Goal: Check status: Check status

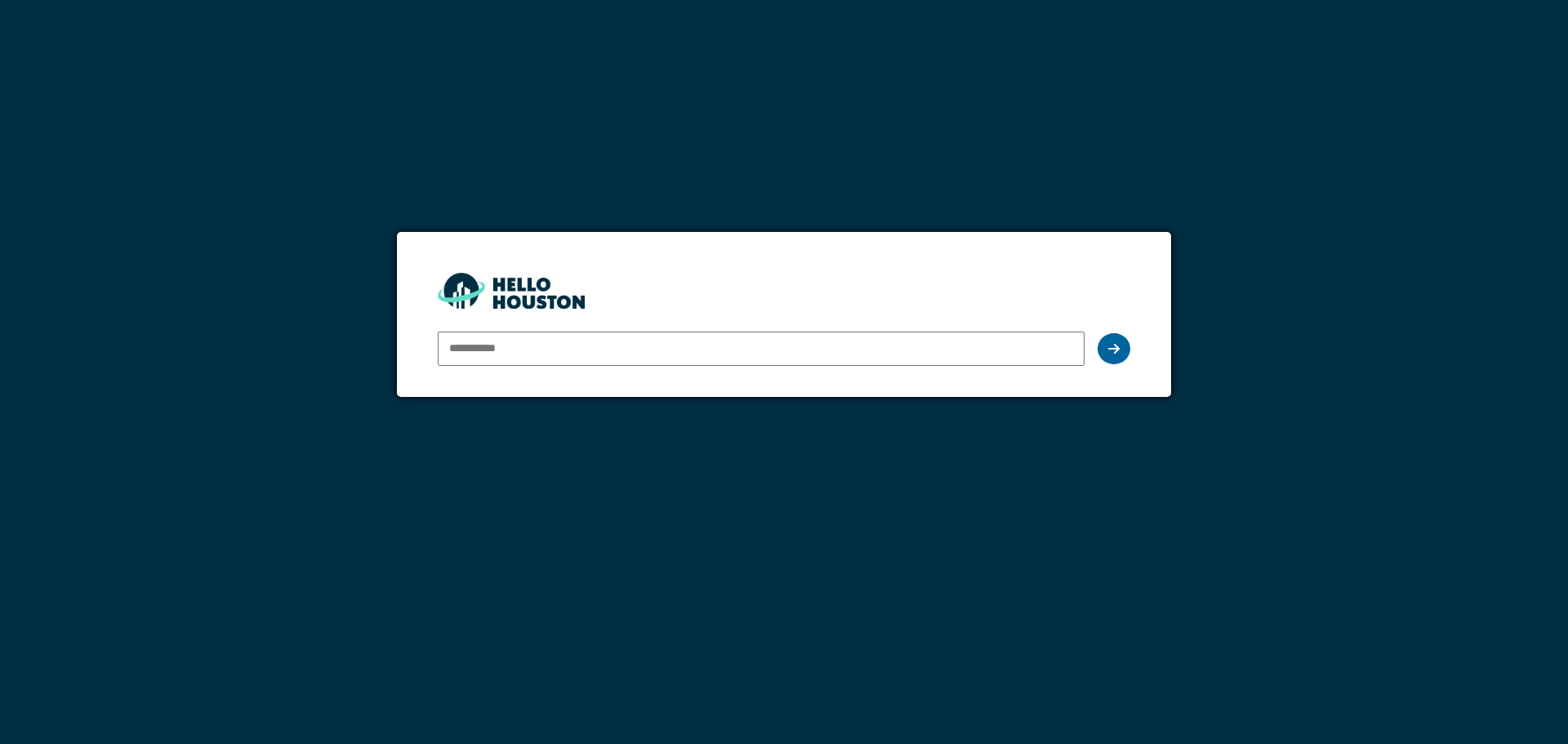
type input "**********"
click at [1124, 355] on div at bounding box center [1114, 349] width 33 height 31
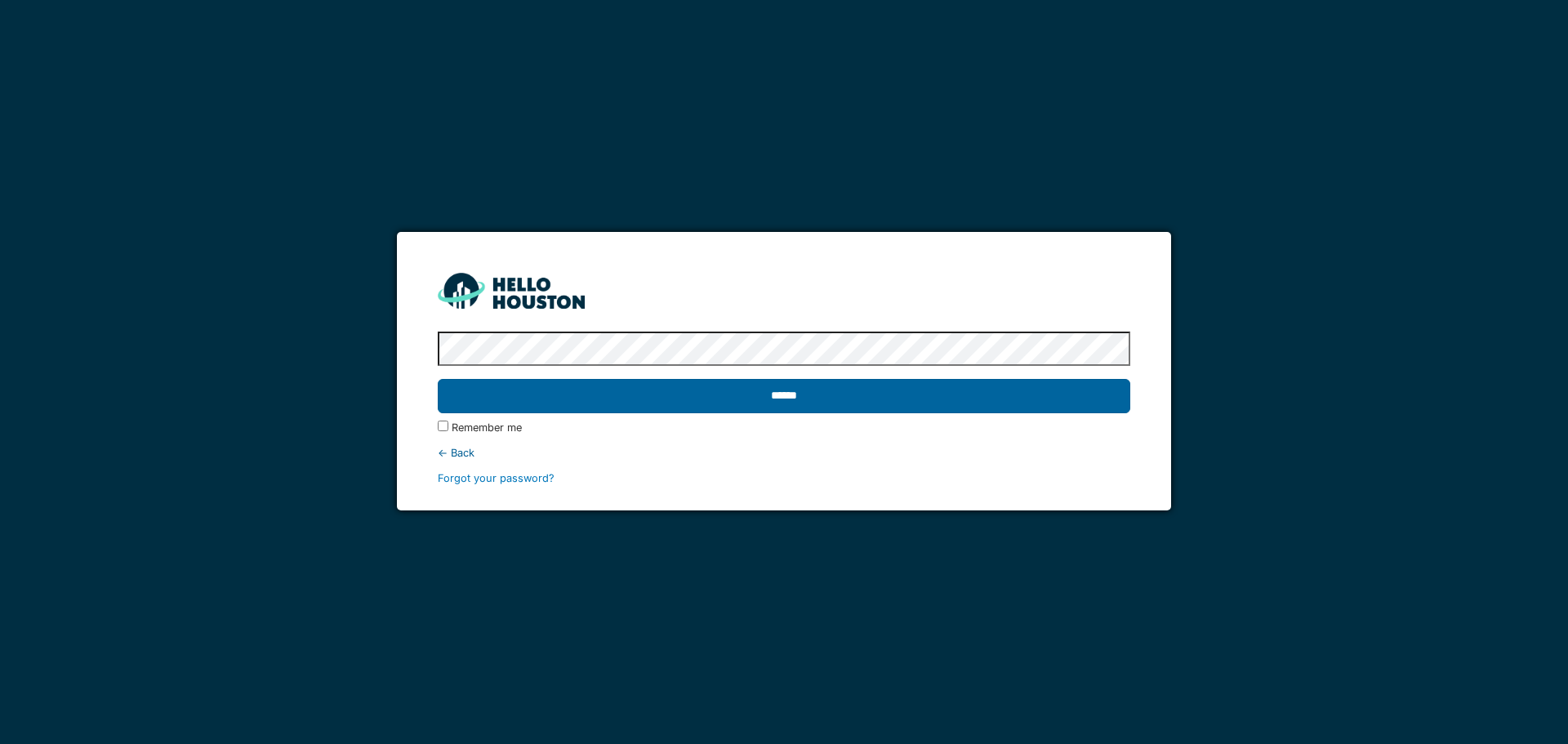
click at [948, 395] on input "******" at bounding box center [784, 396] width 692 height 35
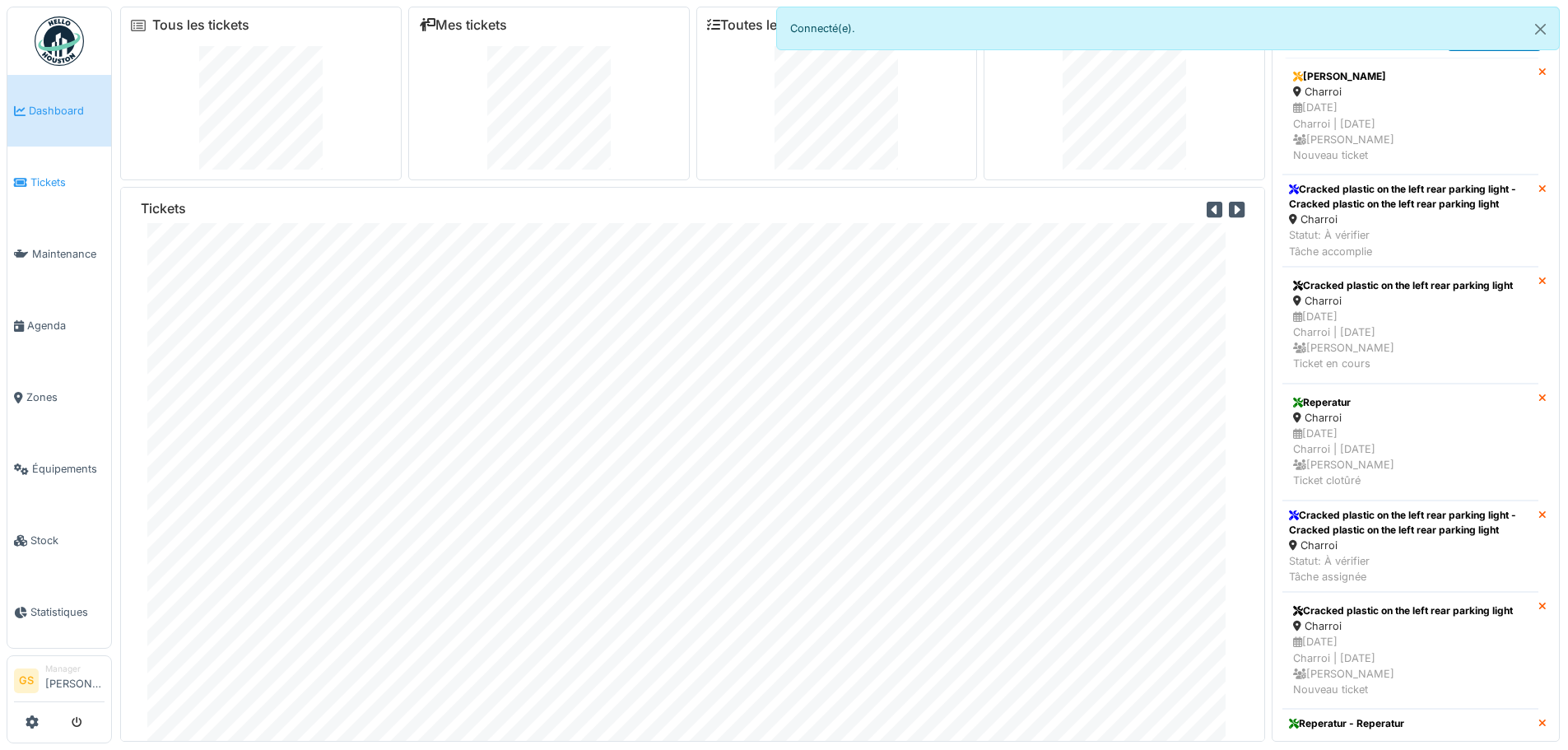
click at [39, 178] on span "Tickets" at bounding box center [67, 182] width 74 height 16
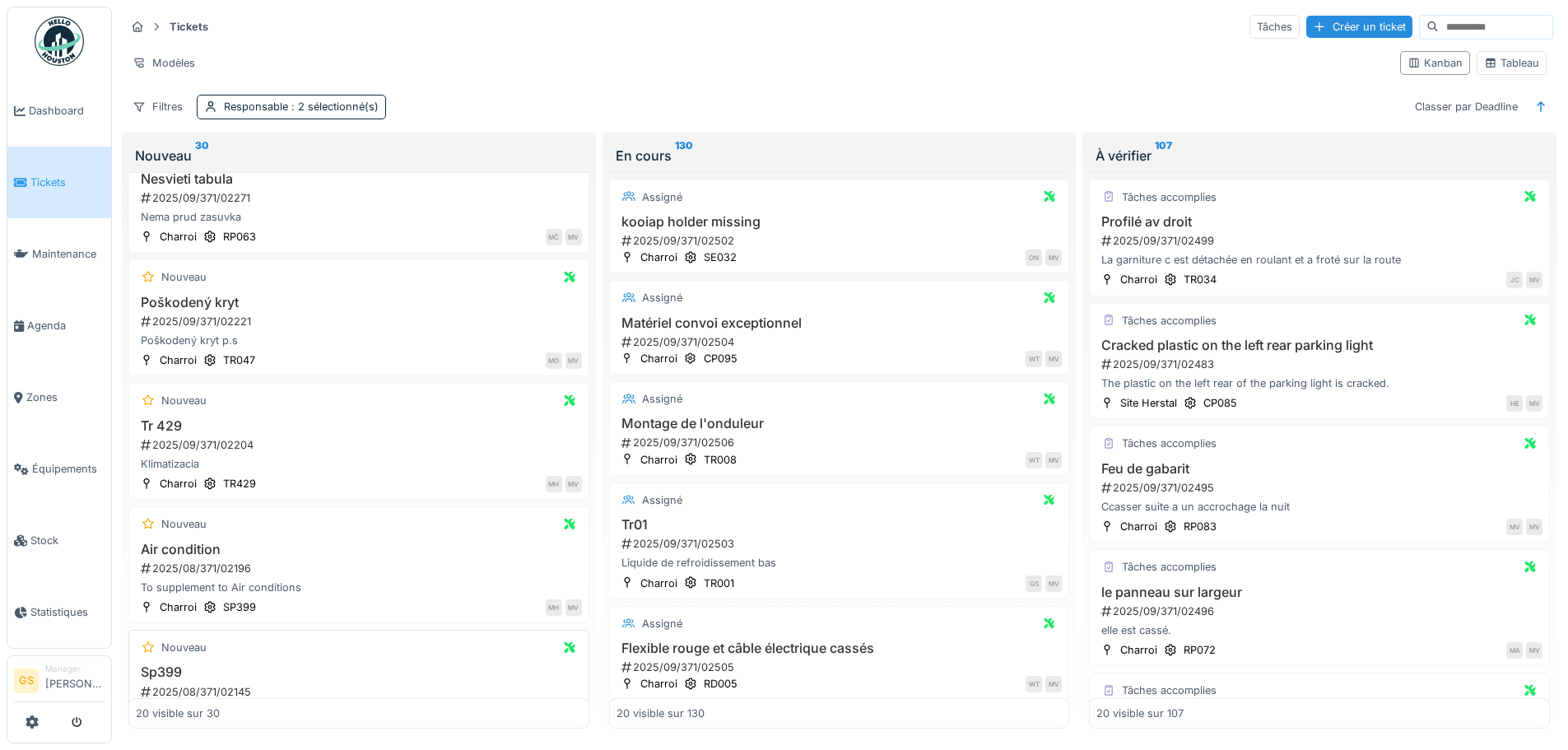
scroll to position [1070, 0]
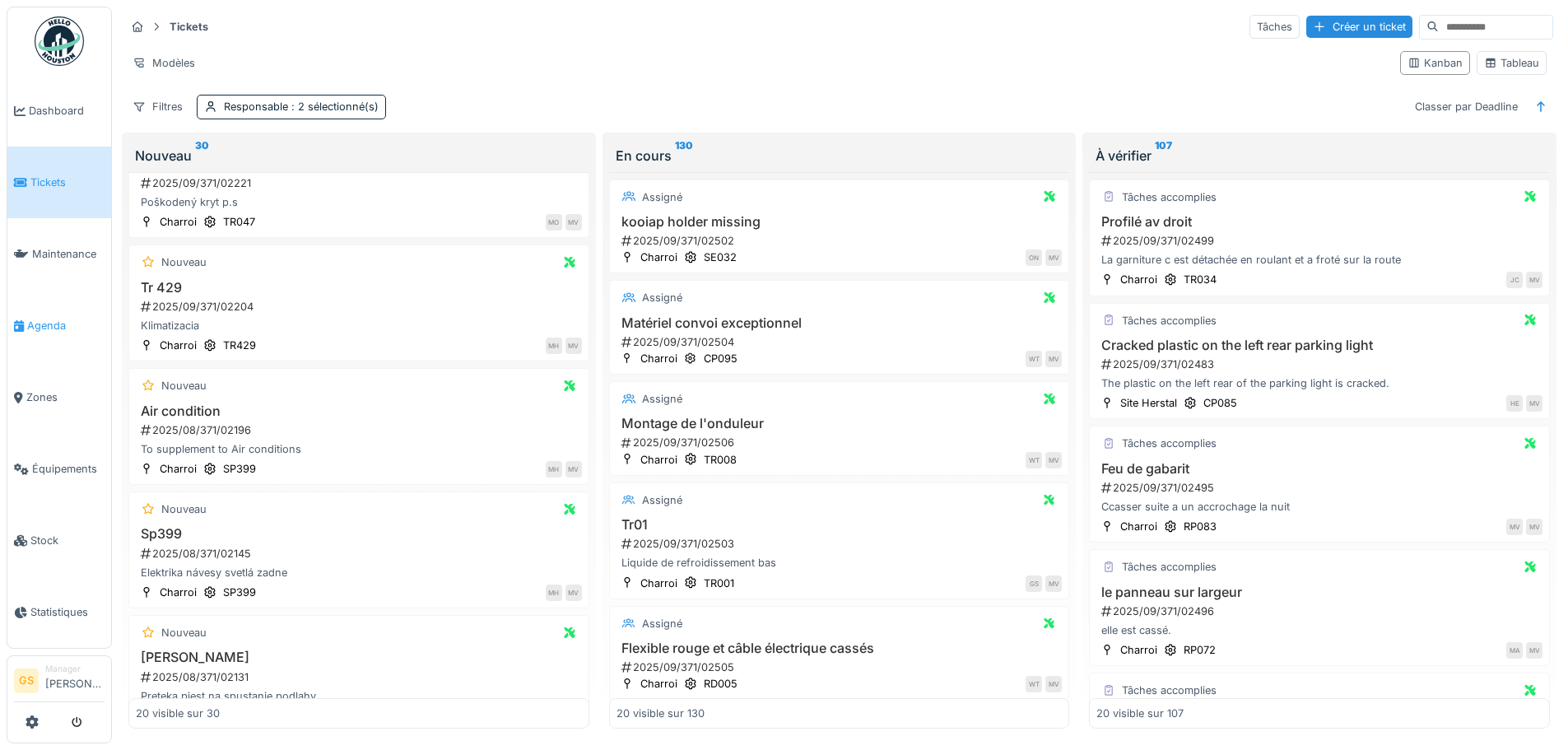
click at [44, 322] on span "Agenda" at bounding box center [66, 325] width 77 height 16
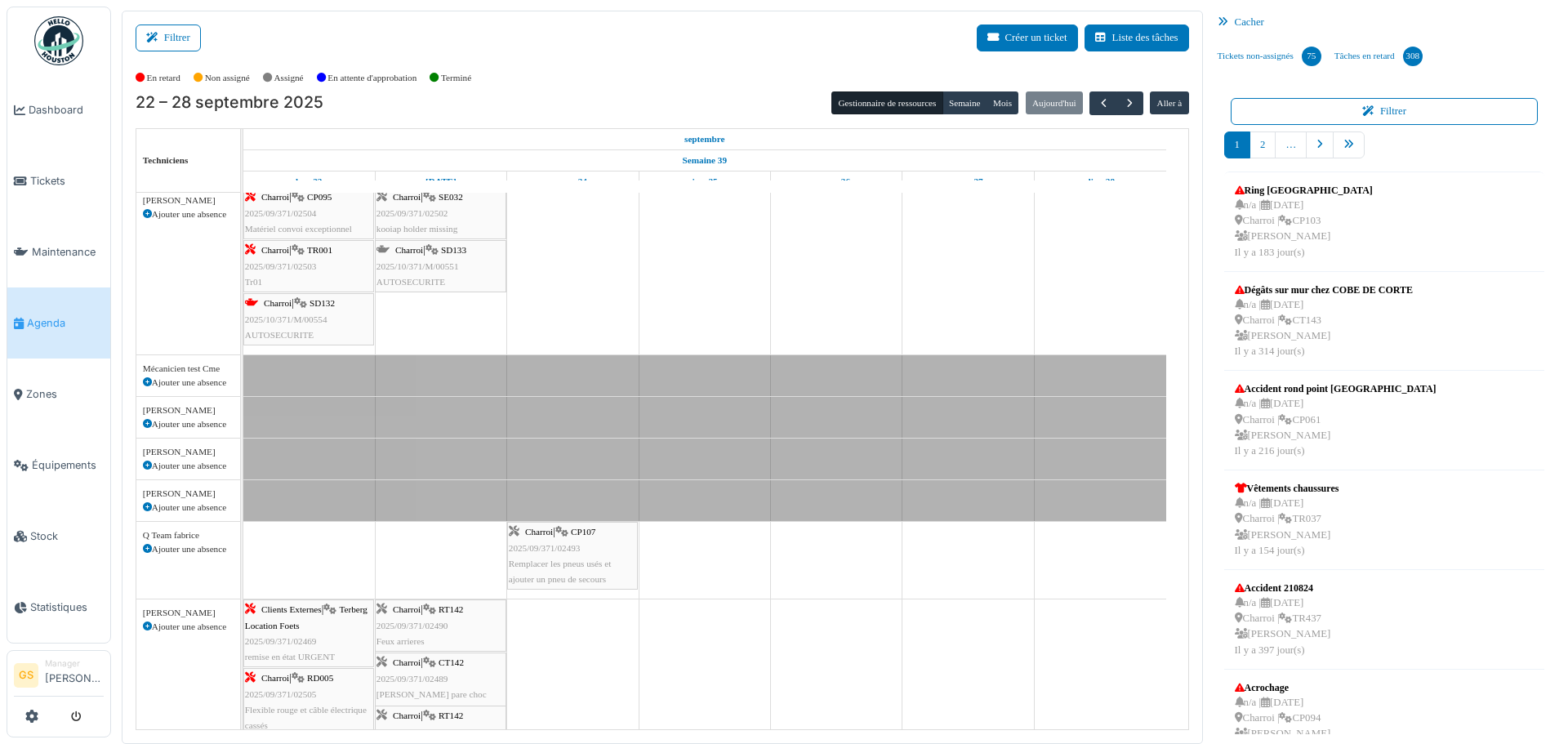
scroll to position [245, 0]
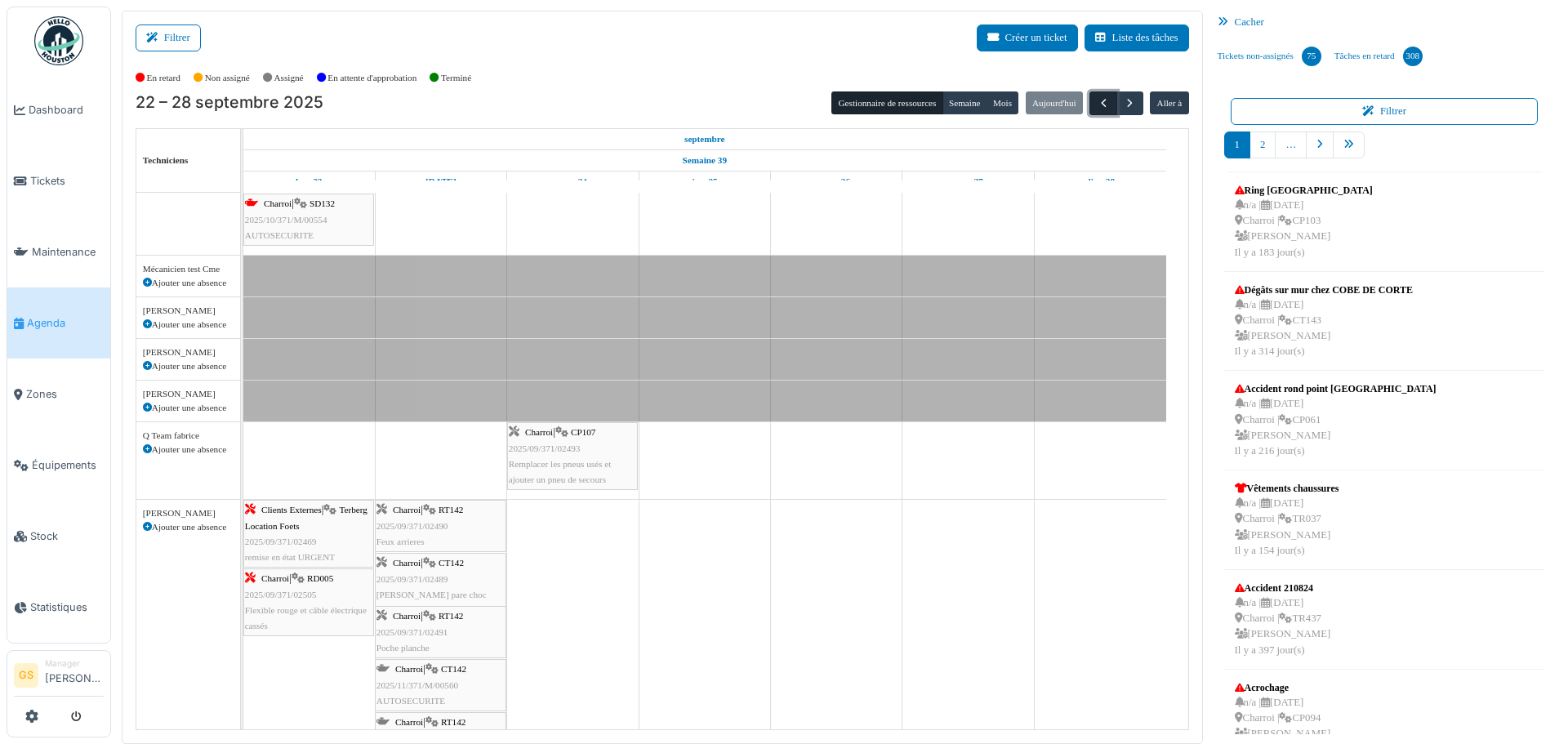
click at [1097, 97] on span "button" at bounding box center [1103, 103] width 14 height 14
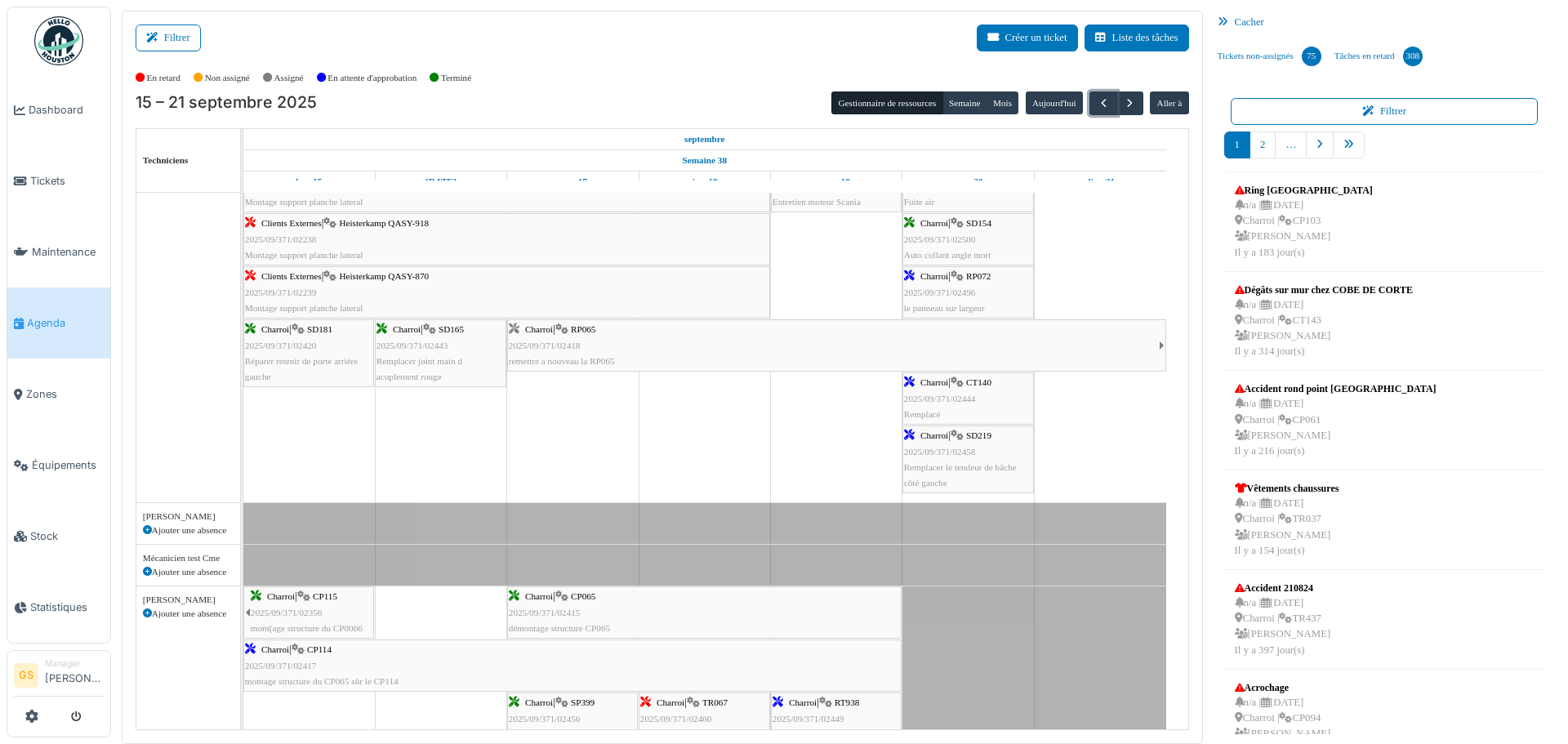
scroll to position [0, 0]
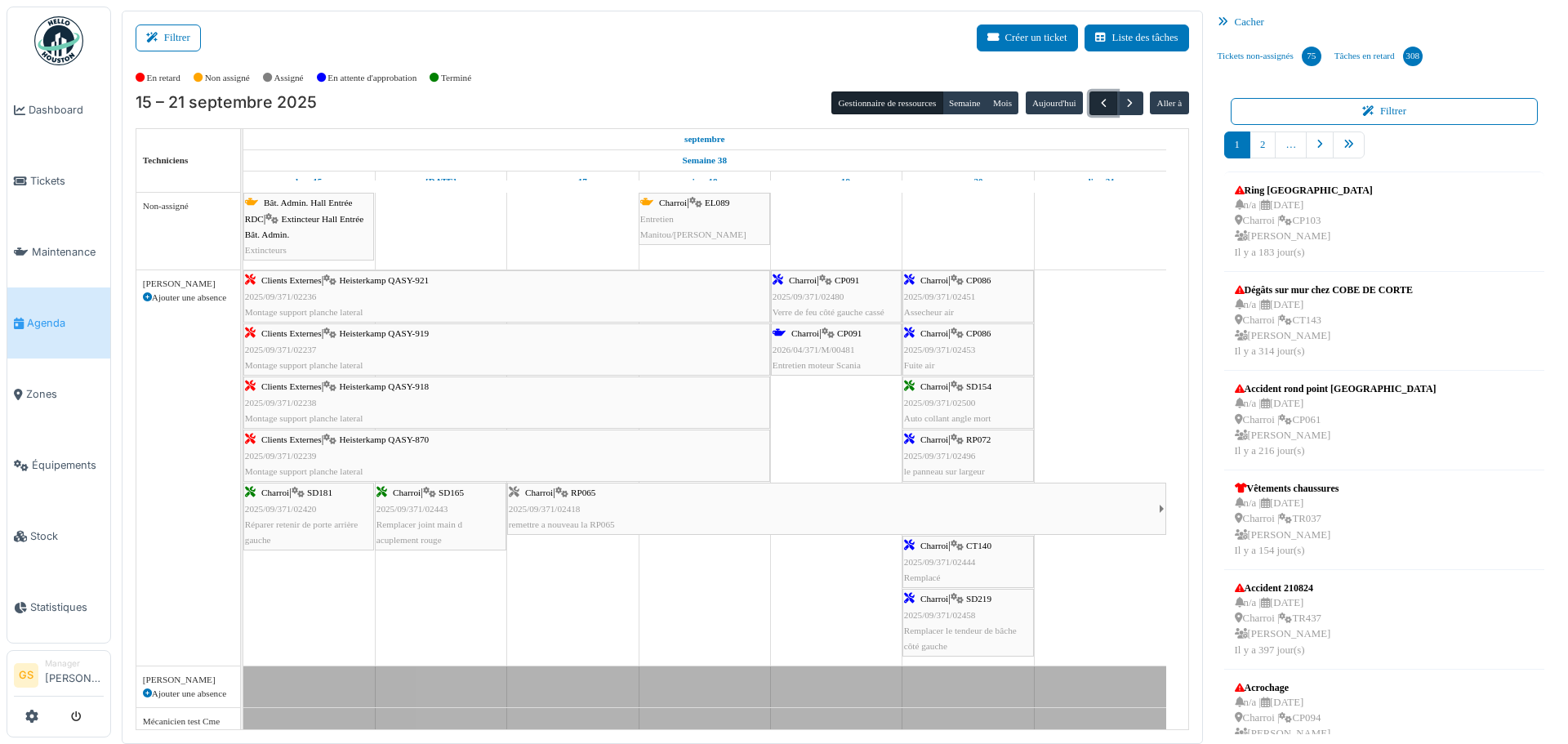
click at [1097, 98] on span "button" at bounding box center [1103, 103] width 14 height 14
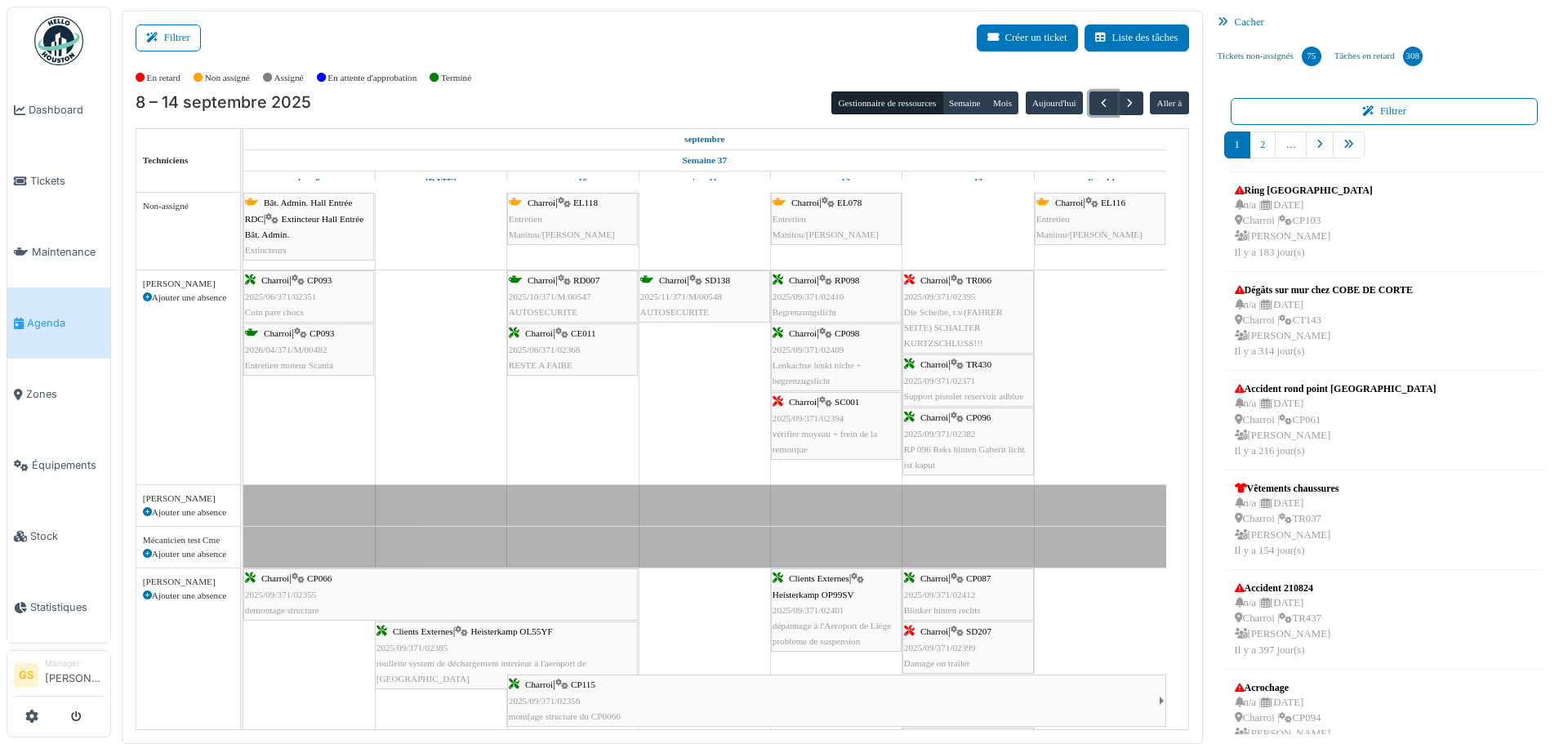
click at [291, 596] on span "2025/09/371/02355" at bounding box center [281, 594] width 72 height 10
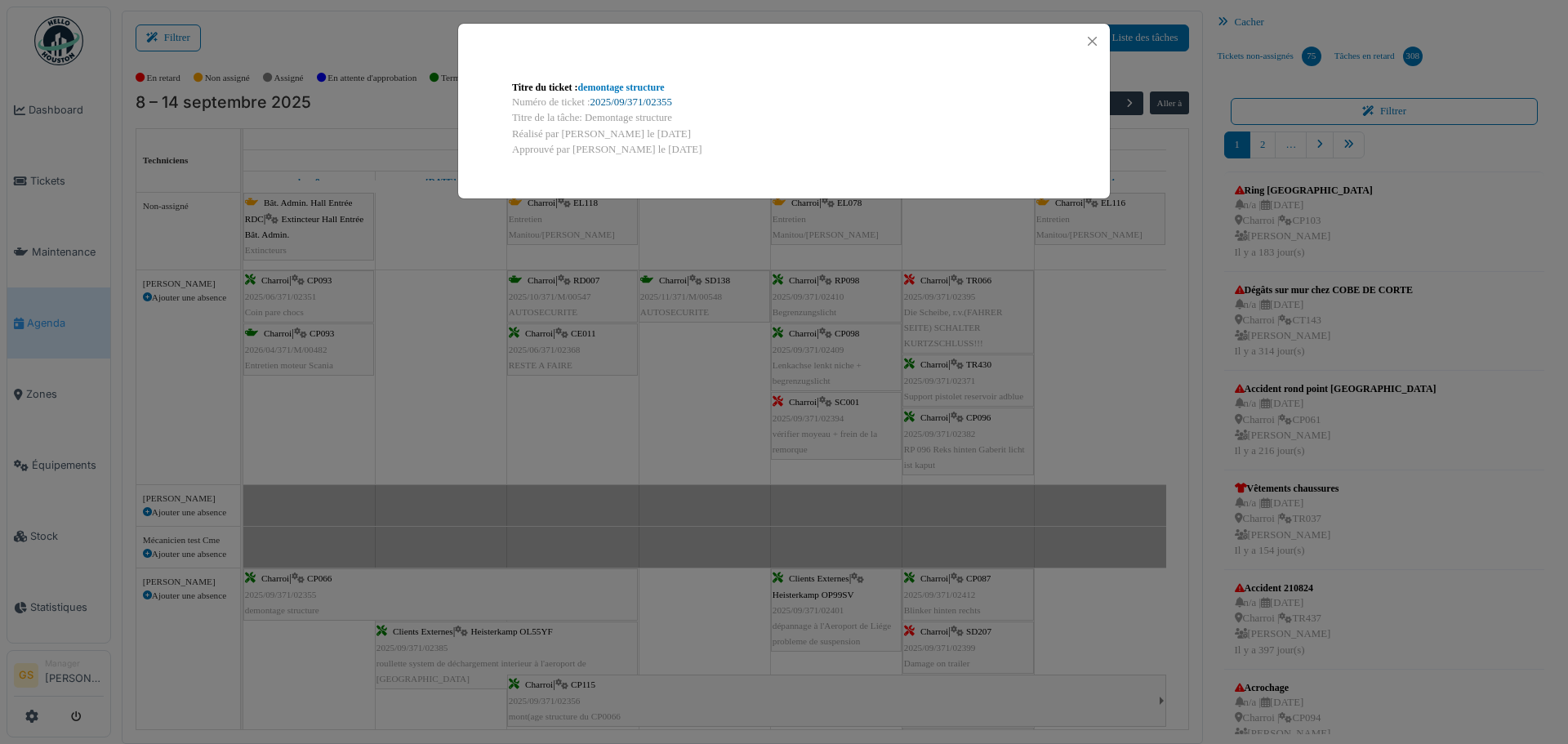
click at [652, 100] on link "2025/09/371/02355" at bounding box center [631, 102] width 82 height 12
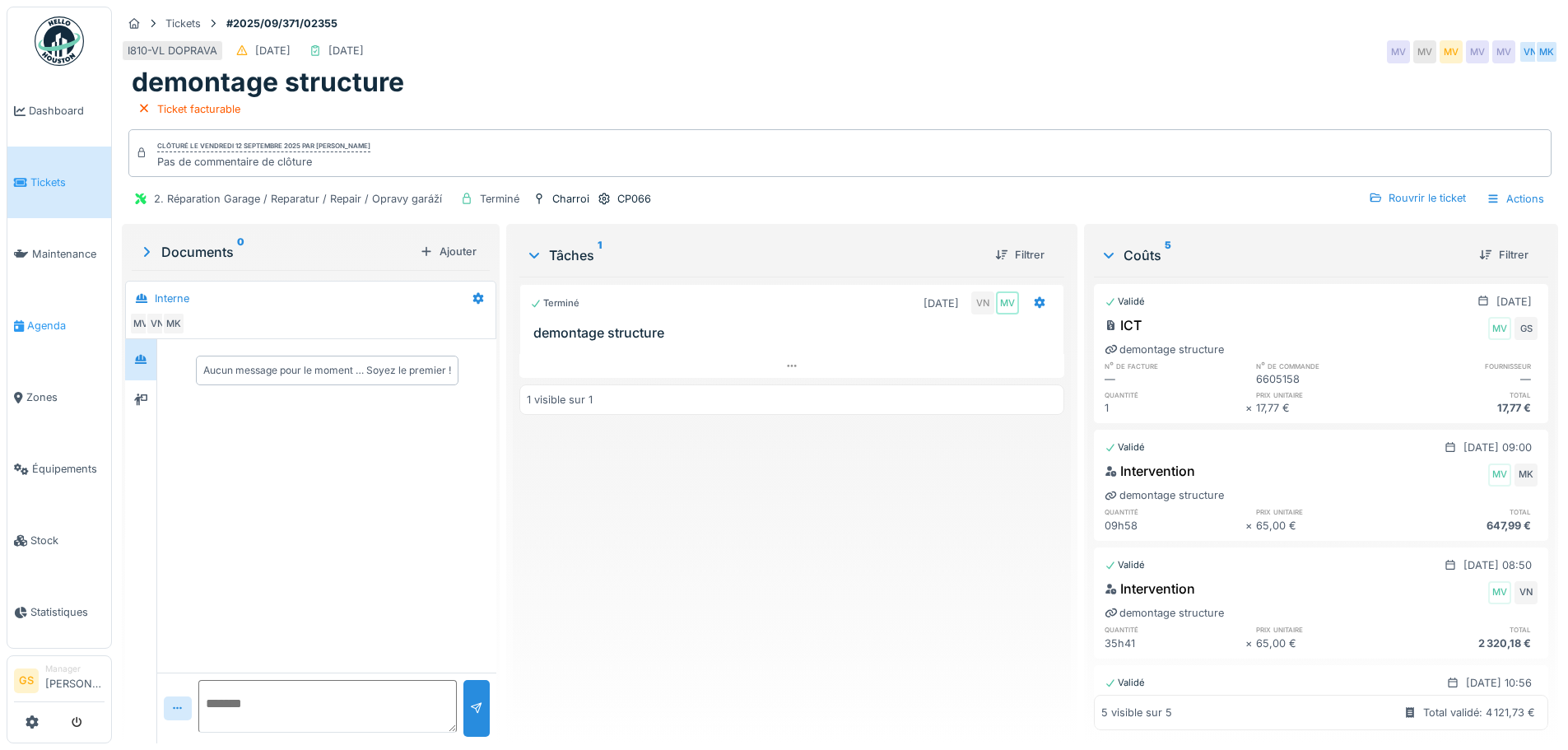
click at [29, 323] on span "Agenda" at bounding box center [66, 325] width 77 height 16
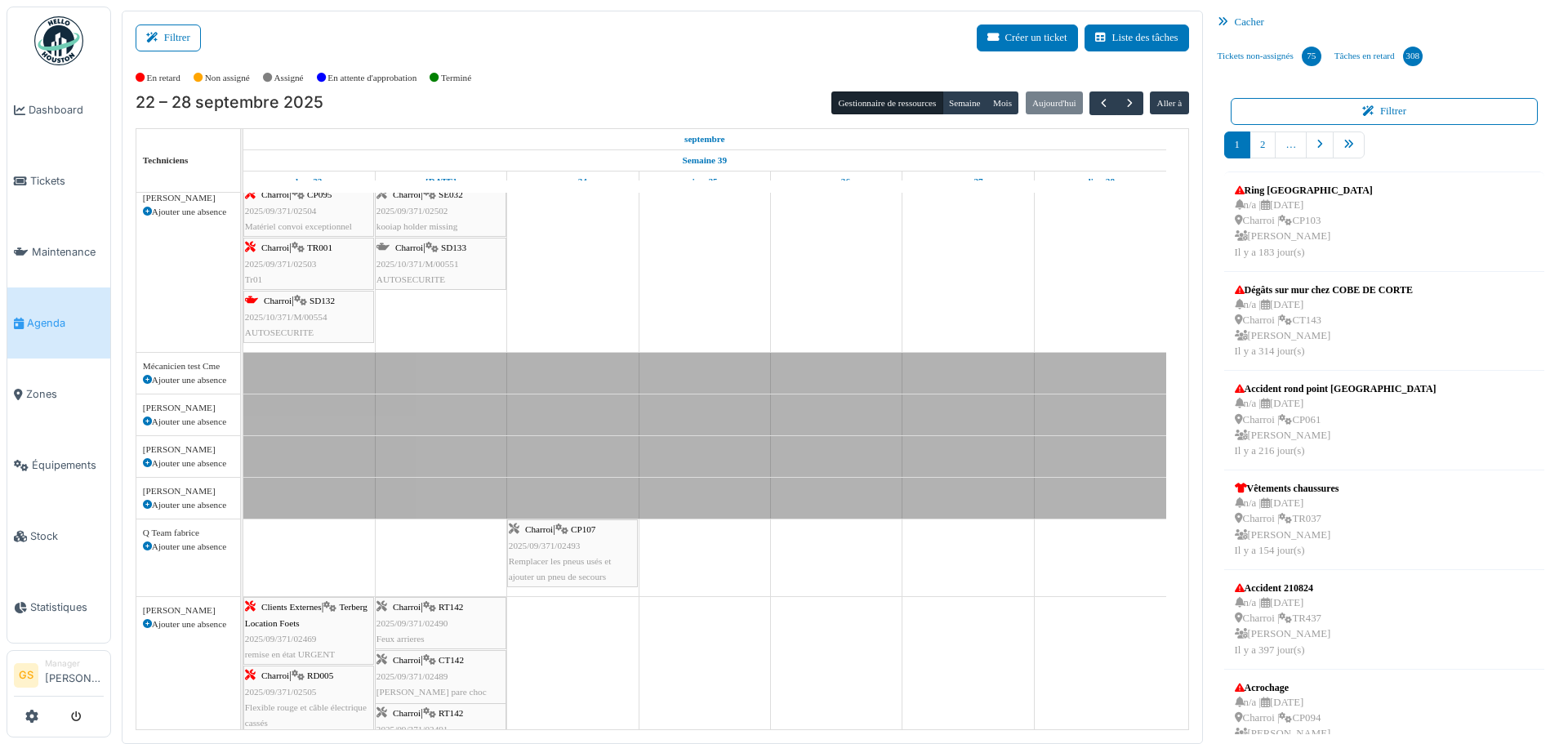
scroll to position [75, 0]
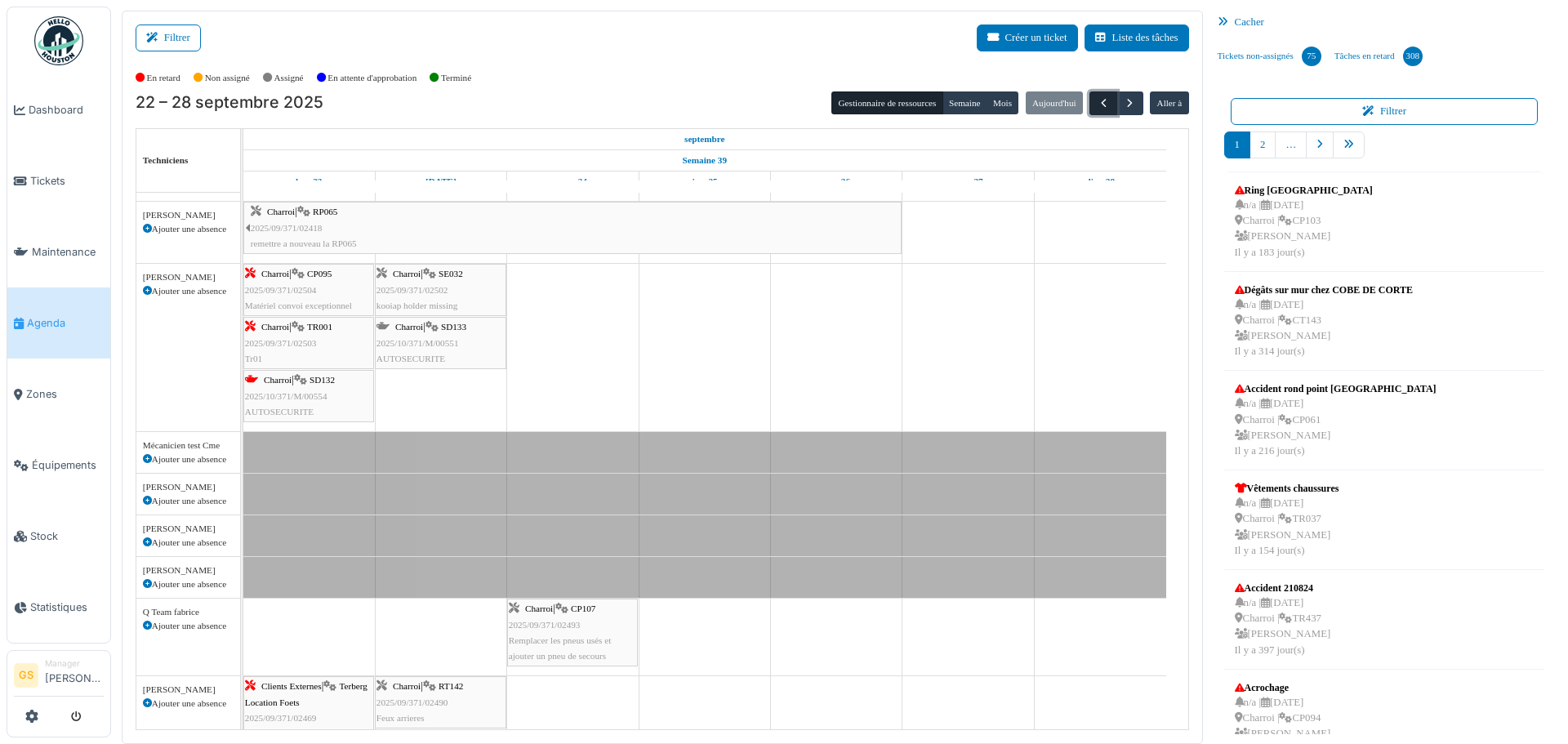
click at [1097, 106] on span "button" at bounding box center [1103, 103] width 14 height 14
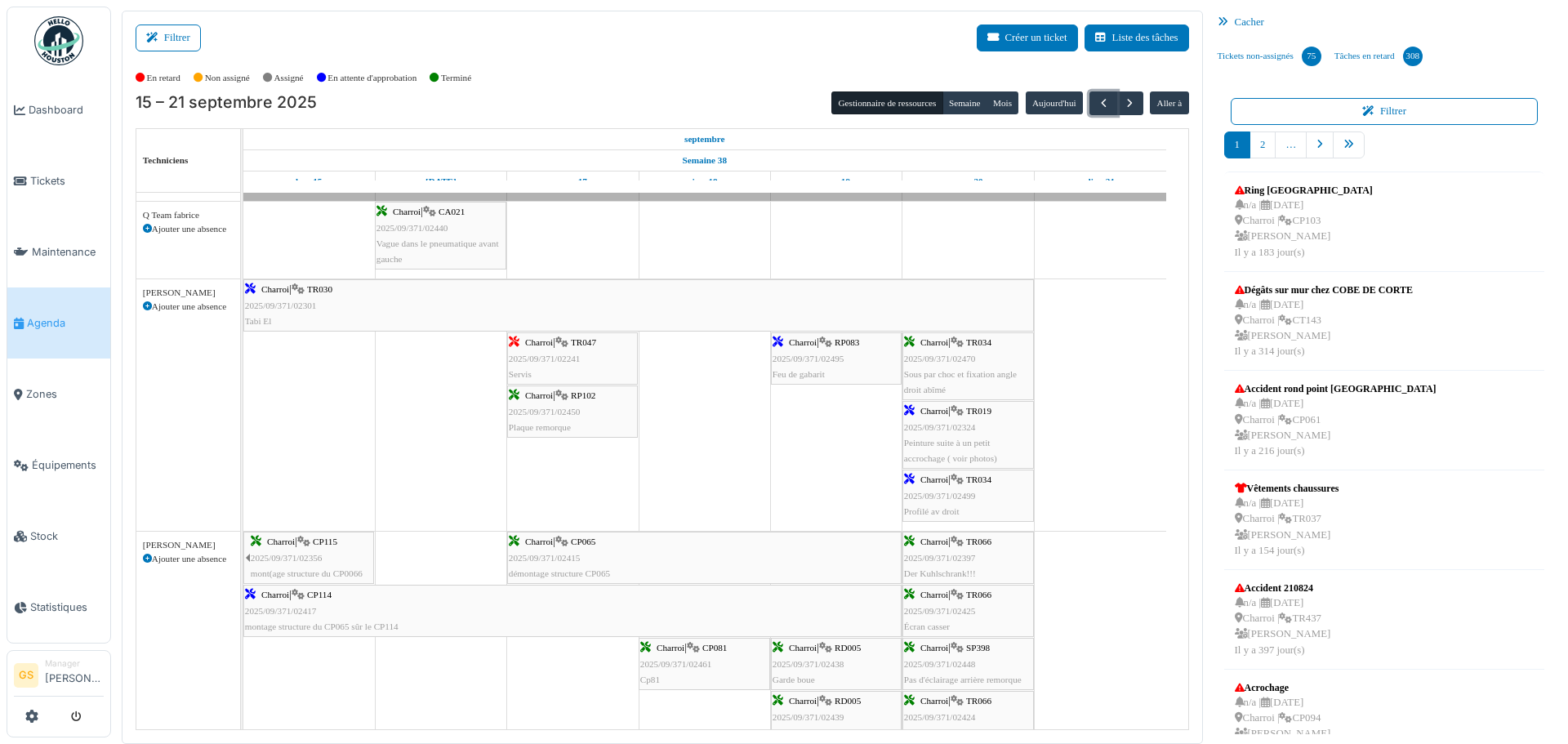
click at [531, 556] on span "2025/09/371/02415" at bounding box center [545, 557] width 72 height 10
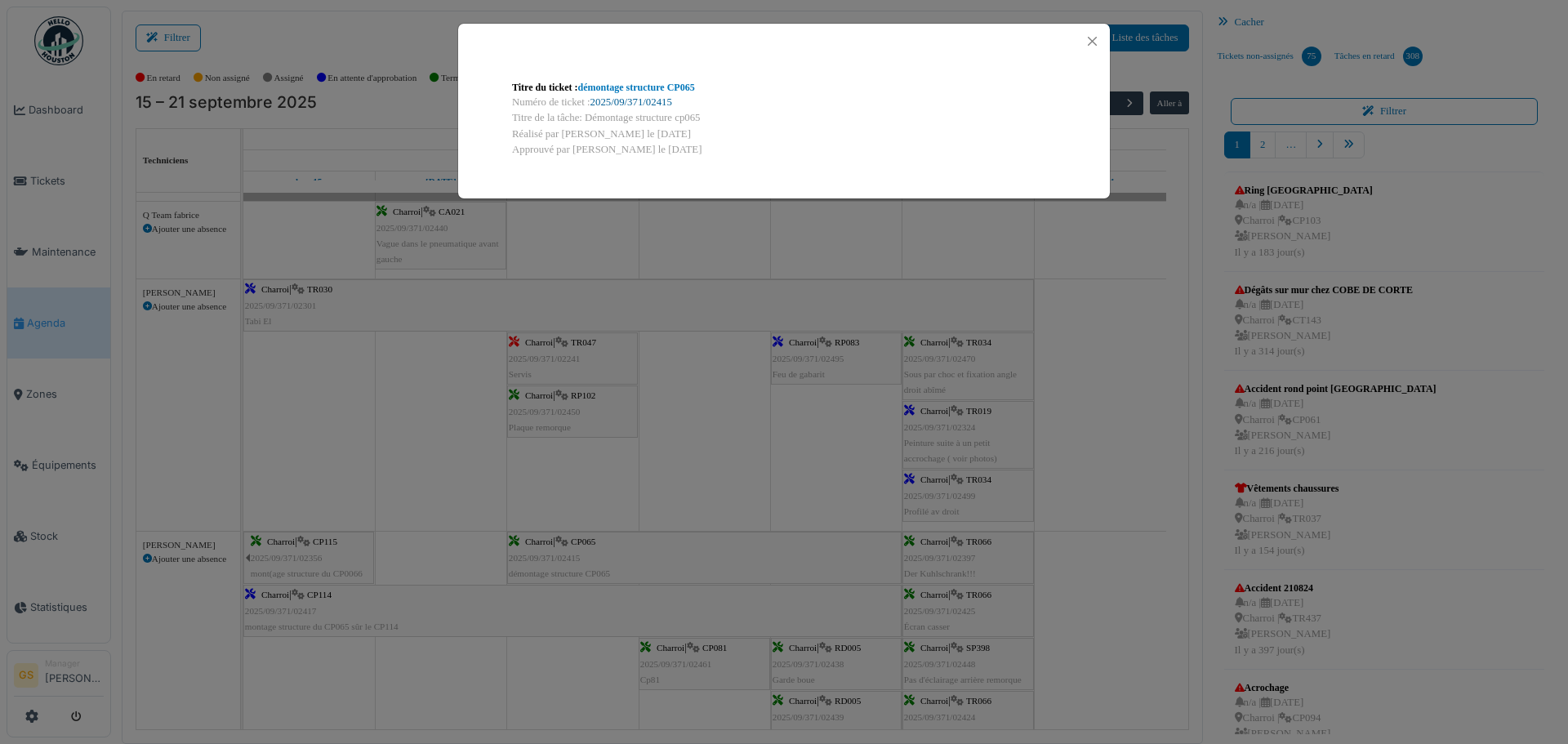
click at [641, 97] on div "Numéro de ticket : 2025/09/371/02415" at bounding box center [784, 102] width 544 height 15
click at [645, 98] on link "2025/09/371/02415" at bounding box center [631, 102] width 82 height 12
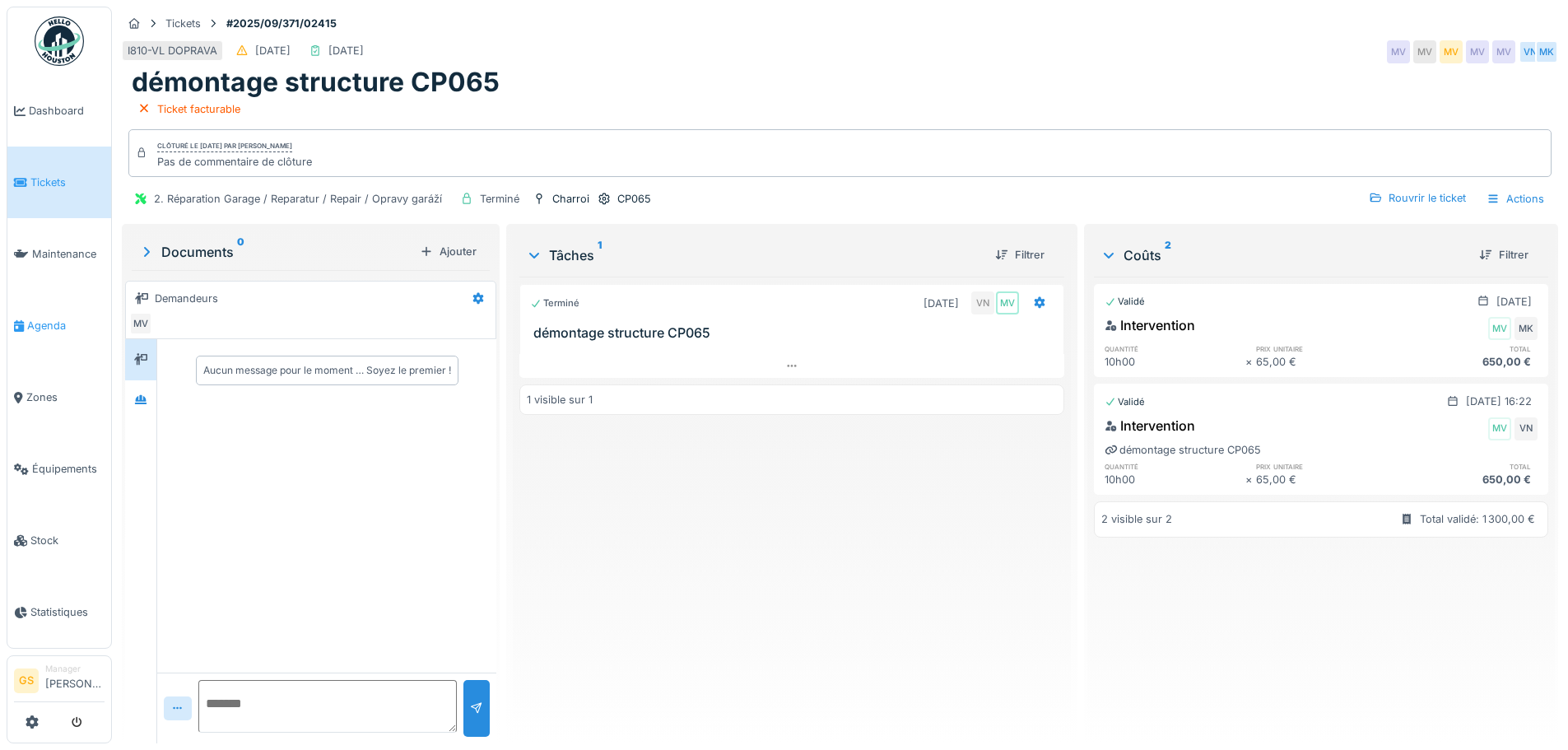
click at [36, 319] on span "Agenda" at bounding box center [66, 325] width 77 height 16
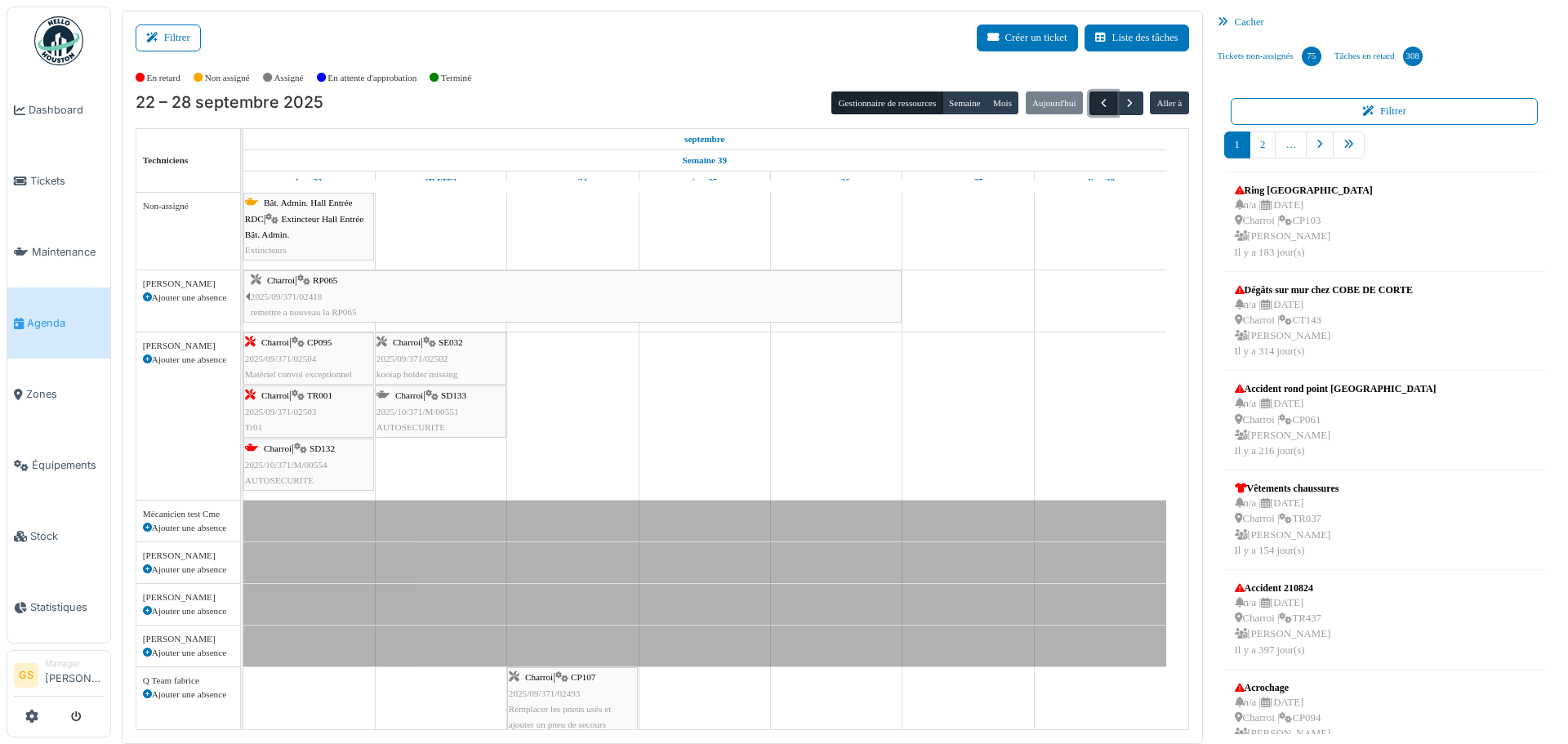
click at [1097, 97] on span "button" at bounding box center [1103, 103] width 14 height 14
